Goal: Find specific page/section: Find specific page/section

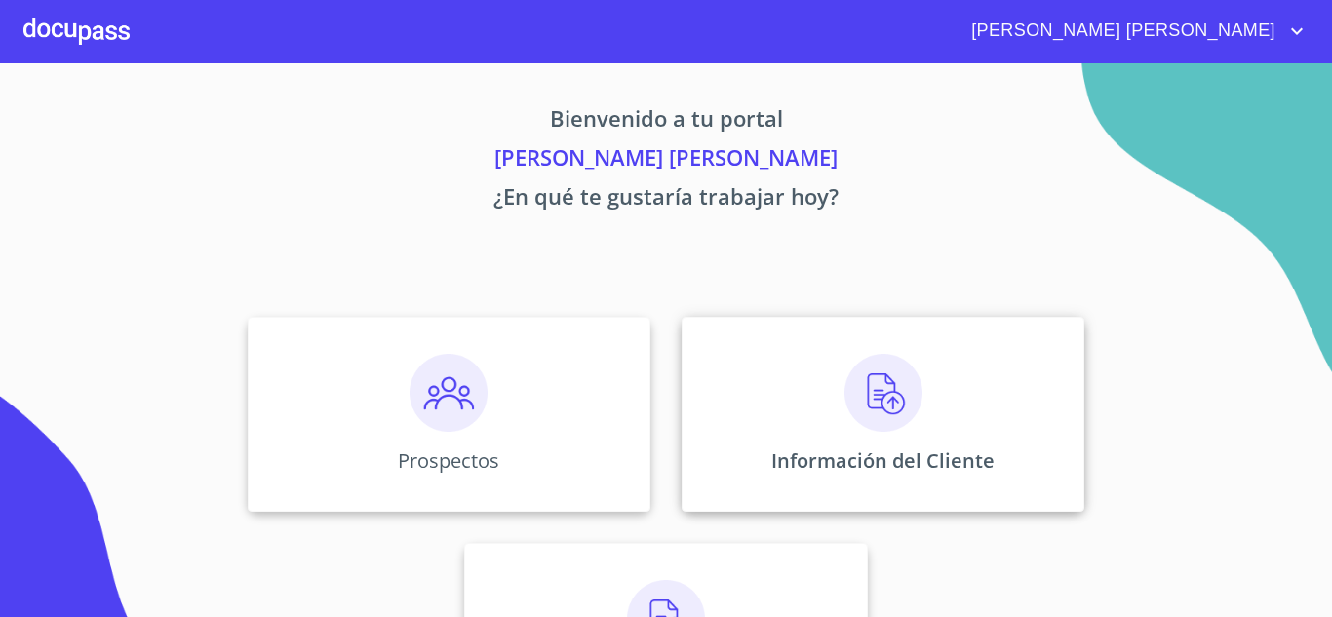
click at [812, 401] on div "Información del Cliente" at bounding box center [883, 414] width 403 height 195
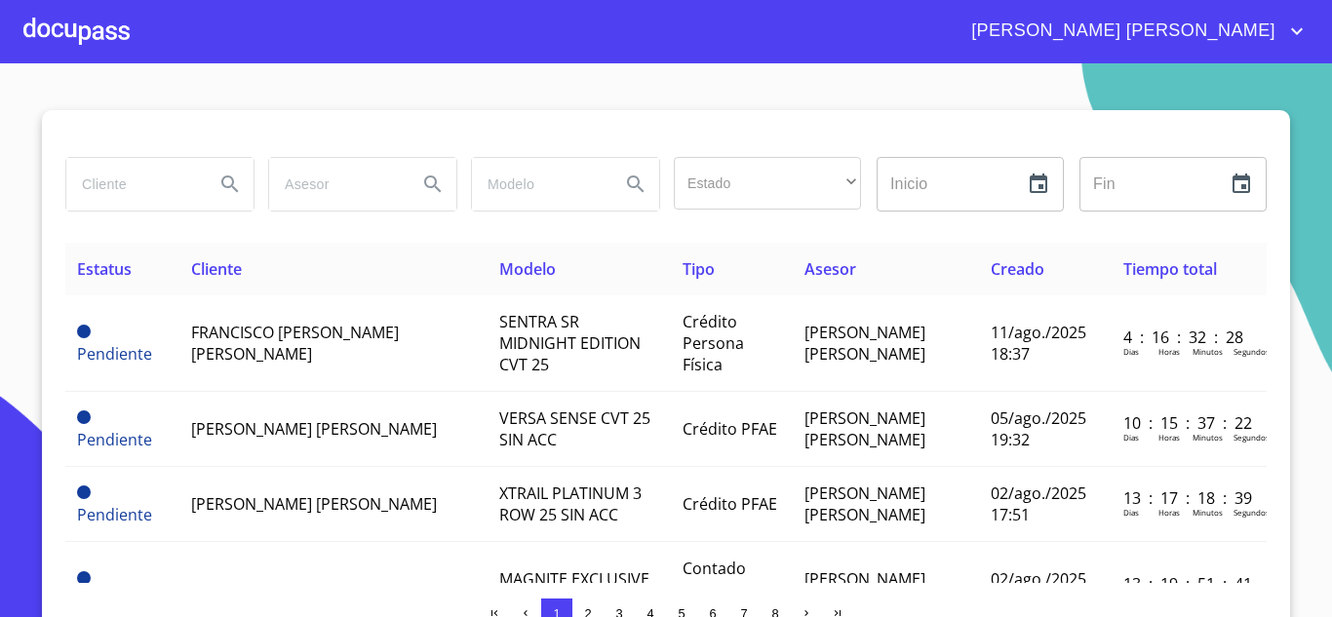
click at [122, 185] on input "search" at bounding box center [132, 184] width 133 height 53
type input "[PERSON_NAME]"
click at [218, 187] on icon "Search" at bounding box center [229, 184] width 23 height 23
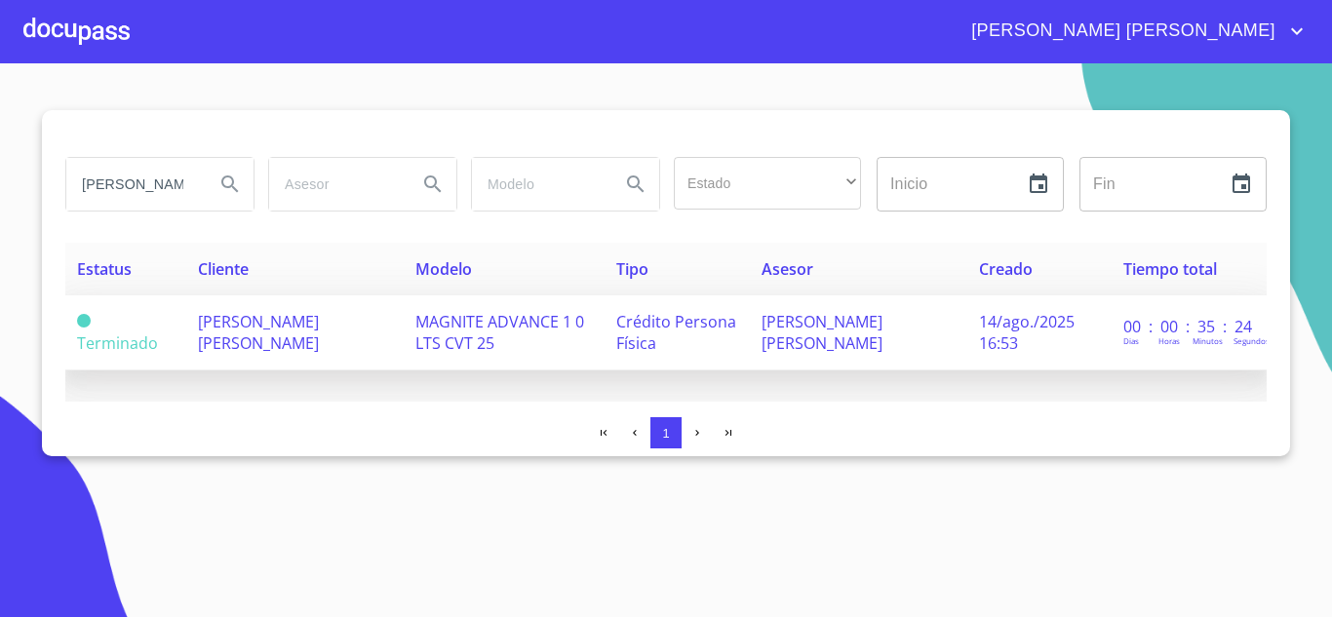
click at [279, 326] on span "[PERSON_NAME] [PERSON_NAME]" at bounding box center [258, 332] width 121 height 43
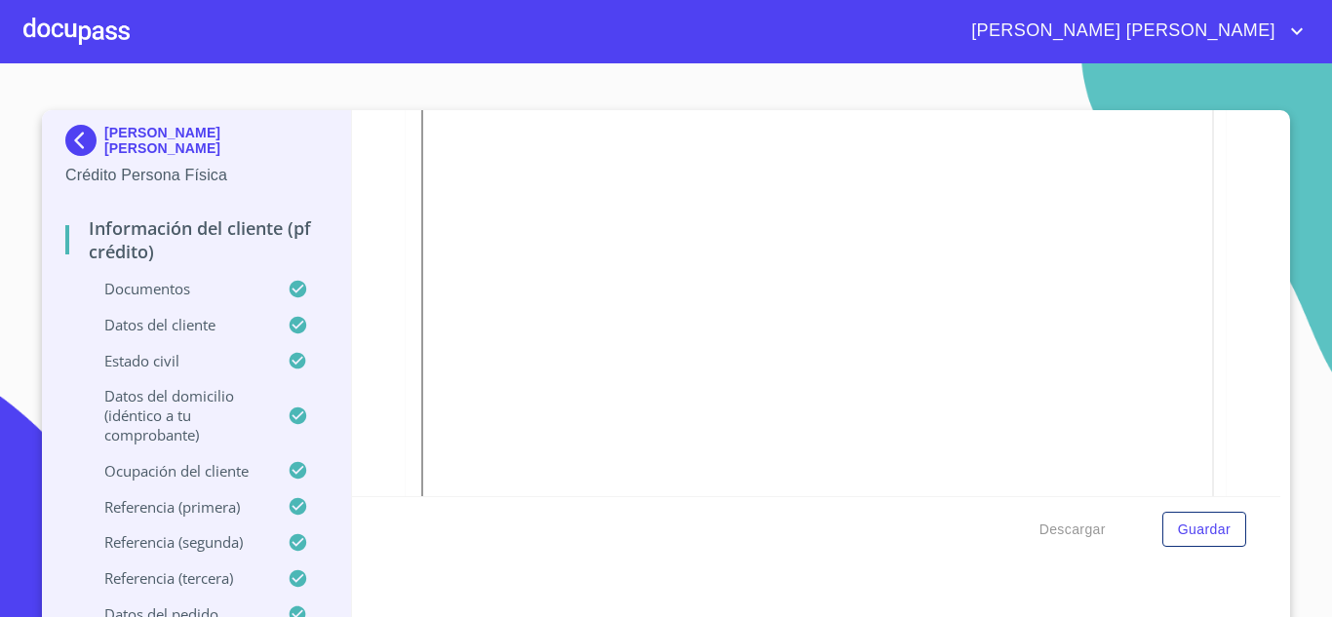
scroll to position [827, 0]
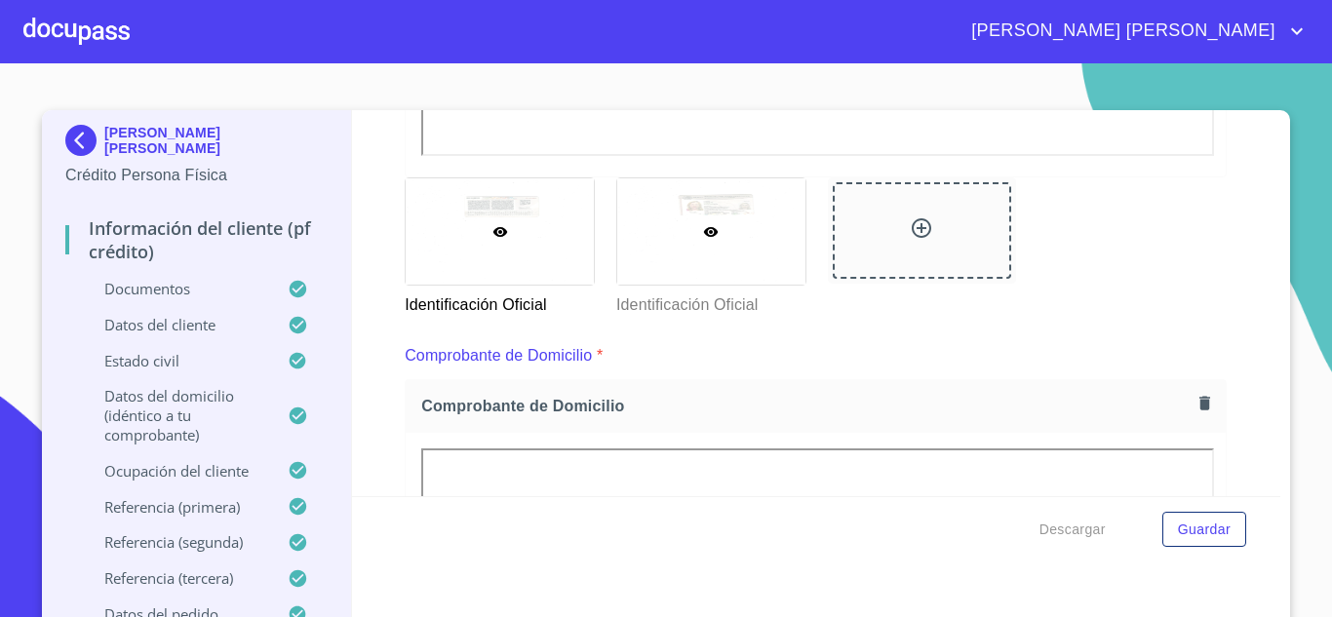
click at [649, 219] on div at bounding box center [711, 231] width 188 height 106
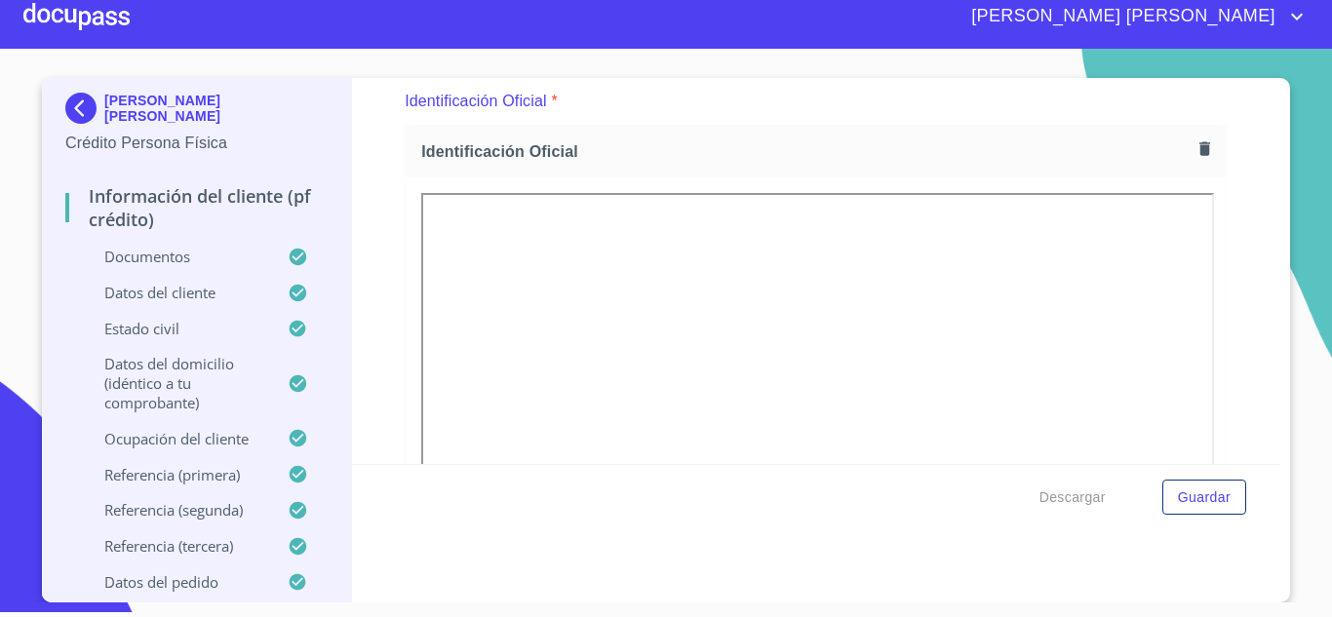
scroll to position [543, 0]
